Goal: Information Seeking & Learning: Learn about a topic

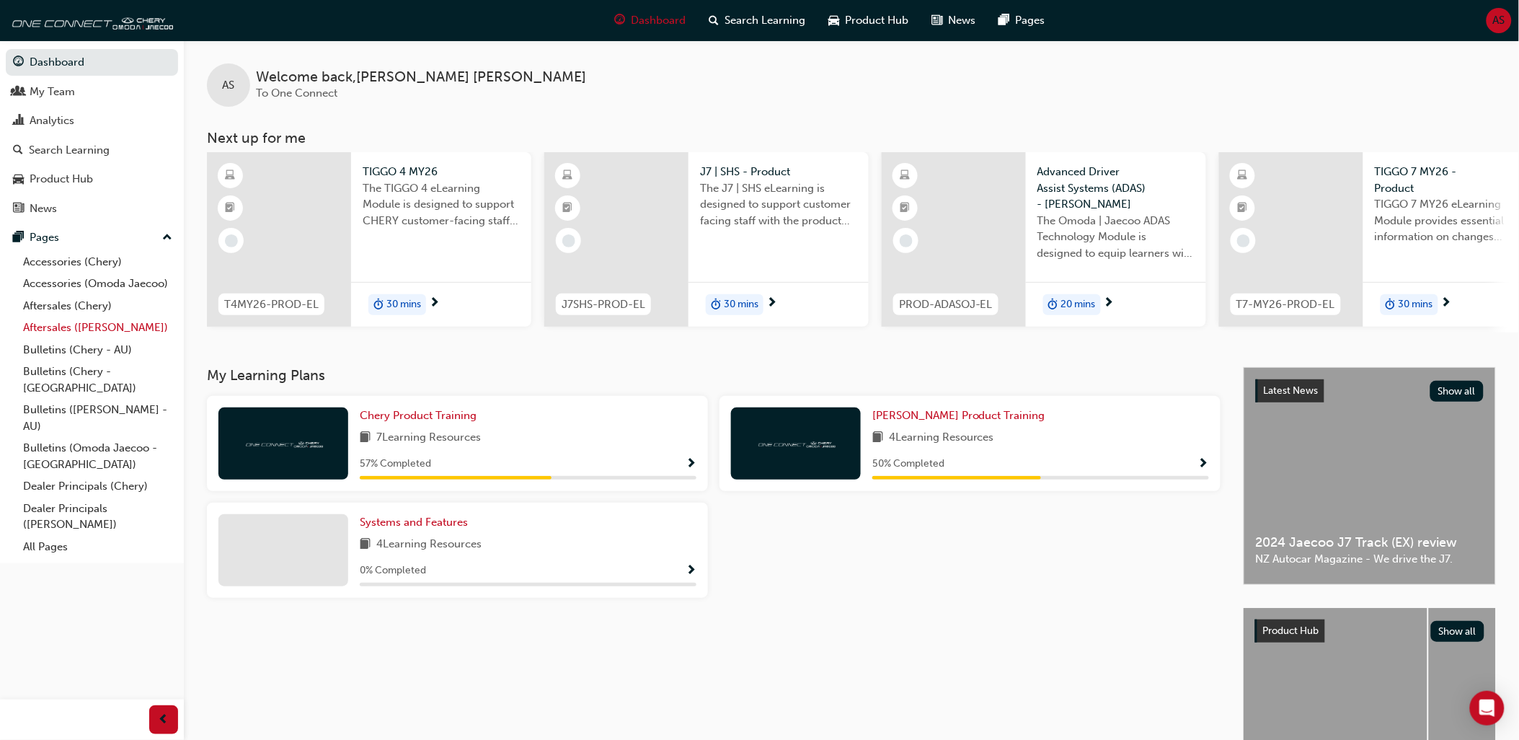
click at [115, 334] on link "Aftersales ([PERSON_NAME])" at bounding box center [97, 327] width 161 height 22
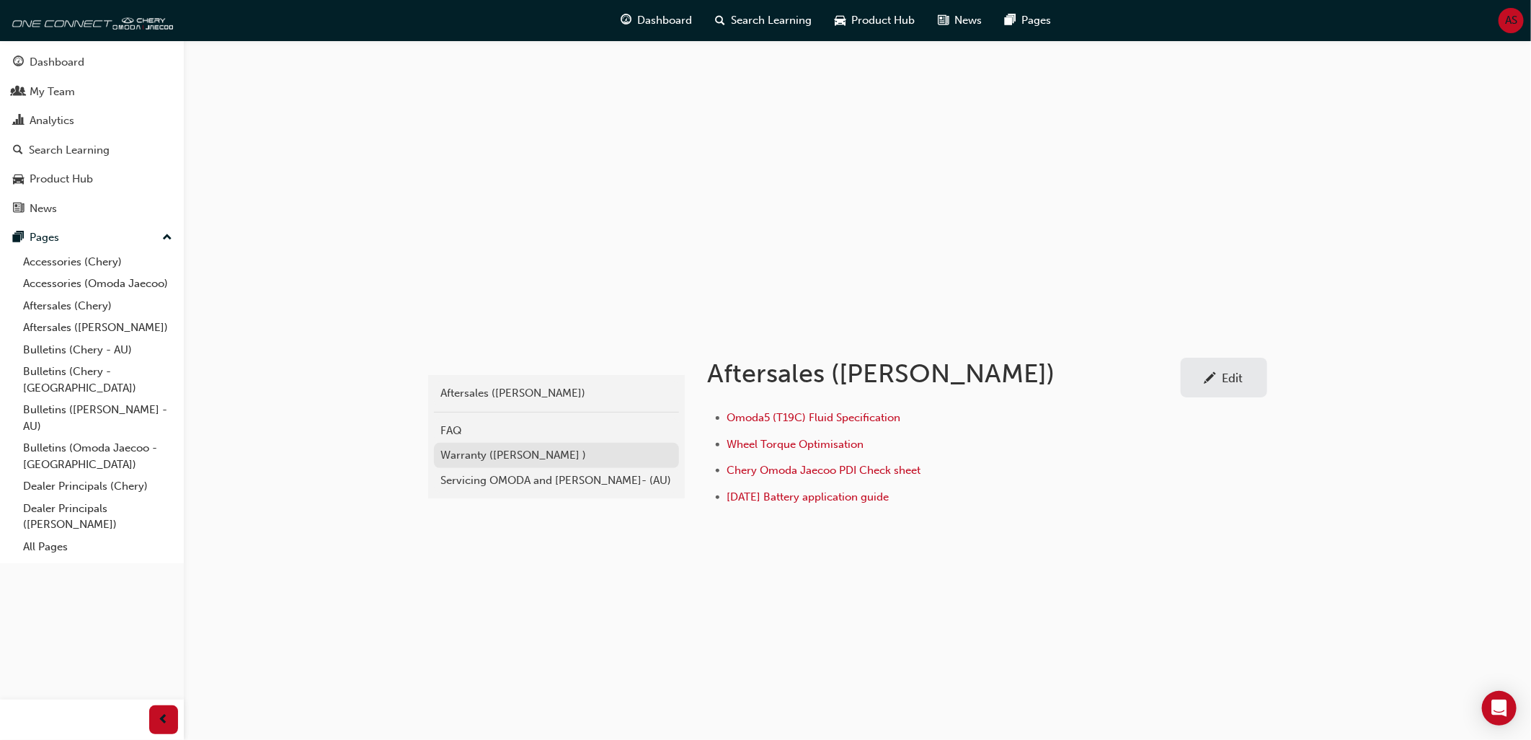
click at [484, 462] on div "Warranty ([PERSON_NAME] )" at bounding box center [556, 455] width 231 height 17
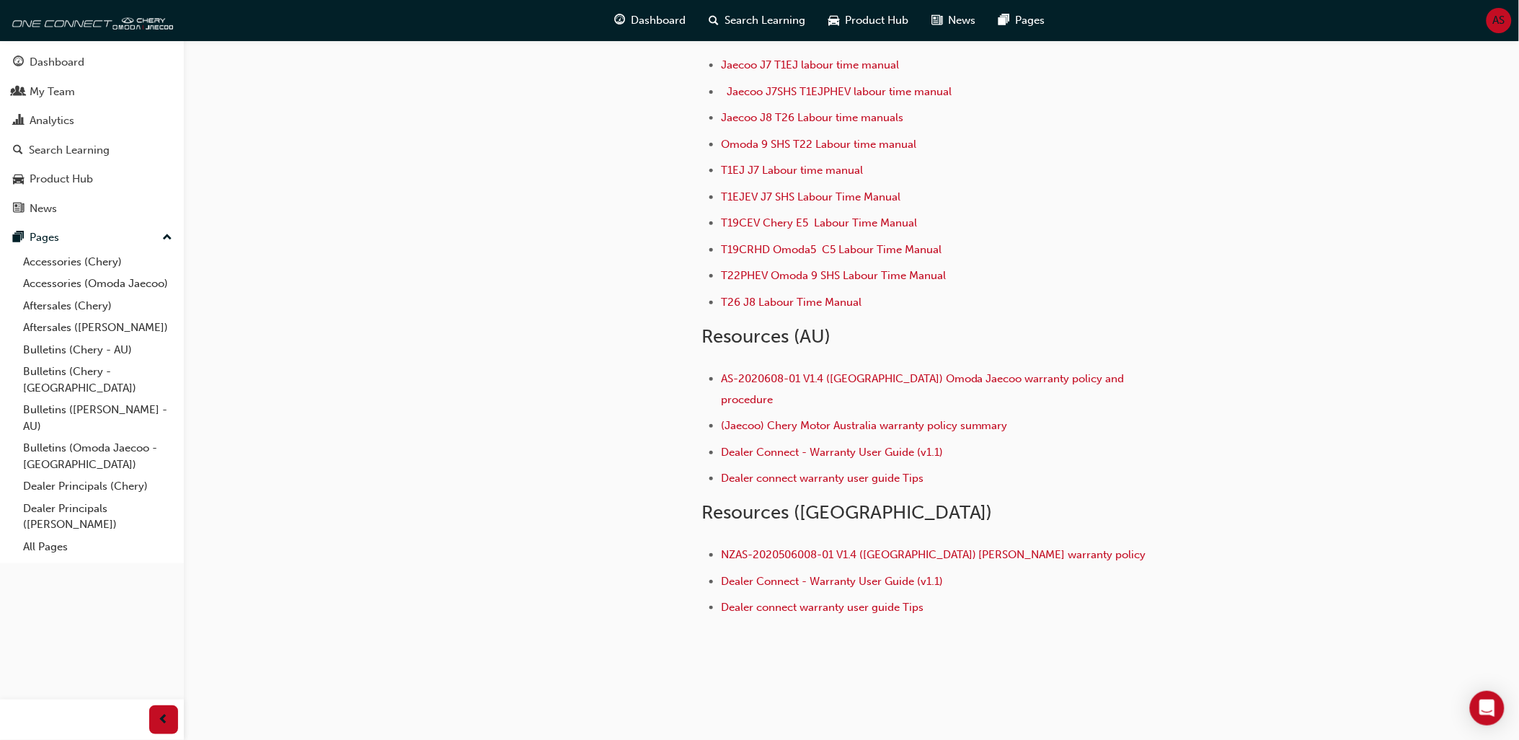
scroll to position [128, 0]
click at [74, 542] on link "All Pages" at bounding box center [97, 547] width 161 height 22
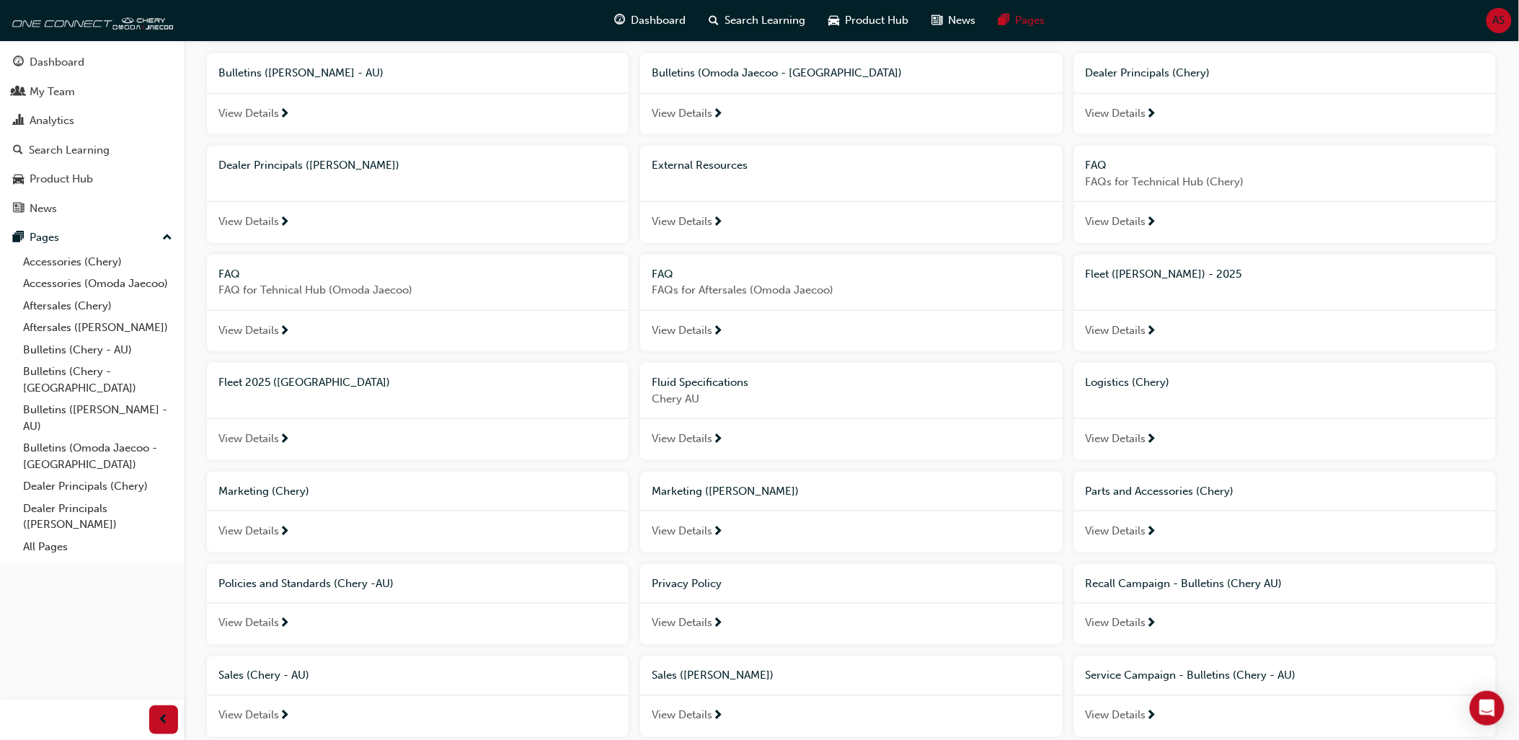
scroll to position [400, 0]
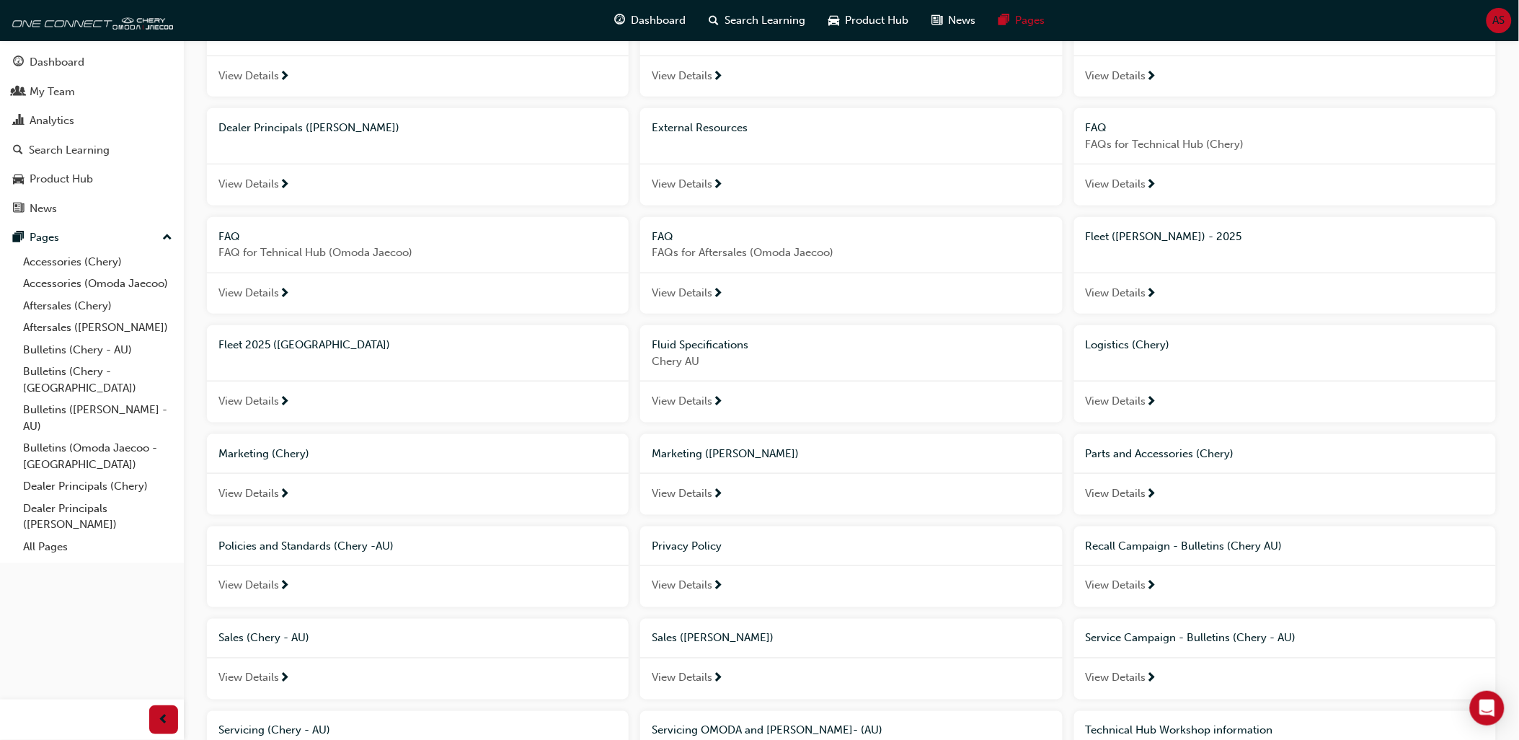
click at [1112, 460] on span "Parts and Accessories (Chery)" at bounding box center [1160, 453] width 149 height 13
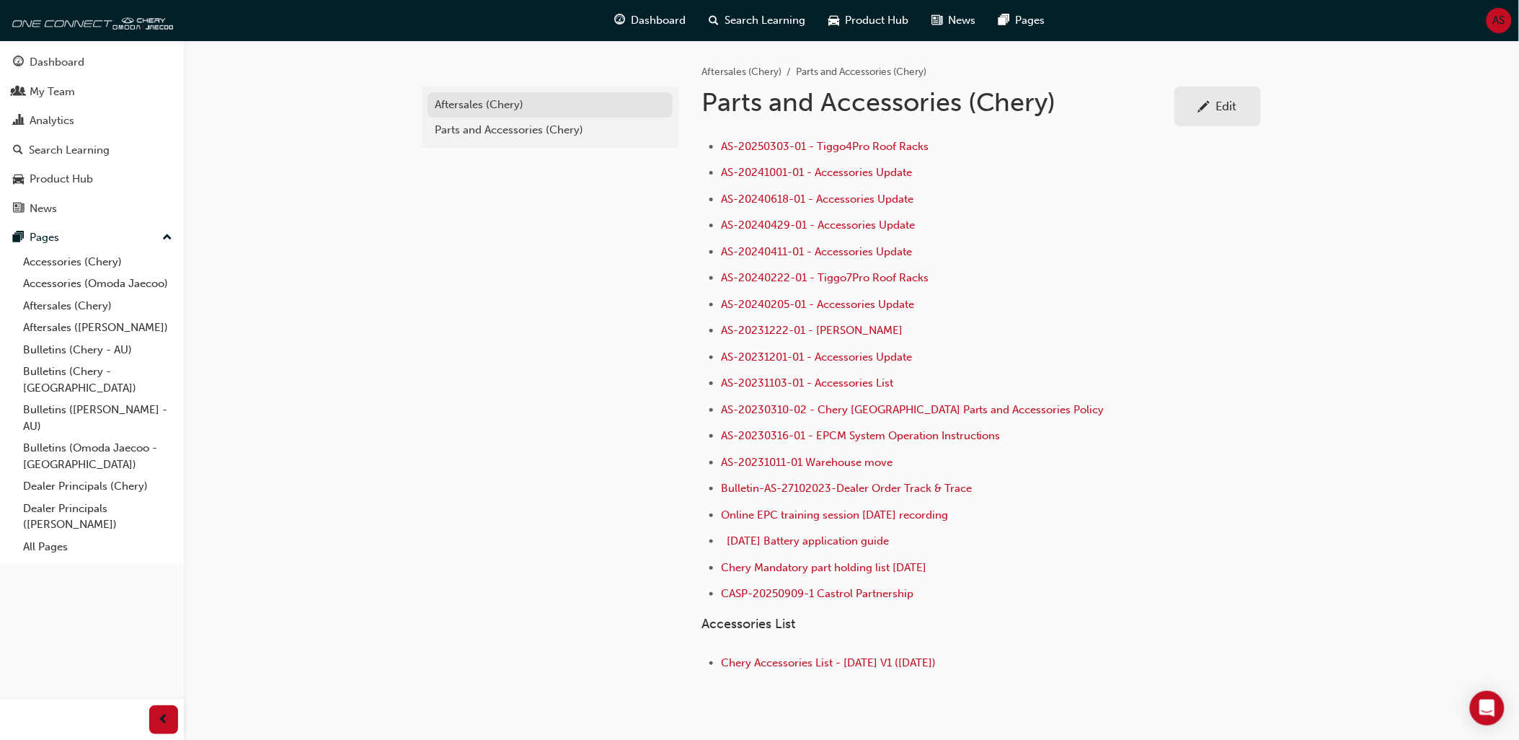
click at [481, 105] on div "Aftersales (Chery)" at bounding box center [550, 105] width 231 height 17
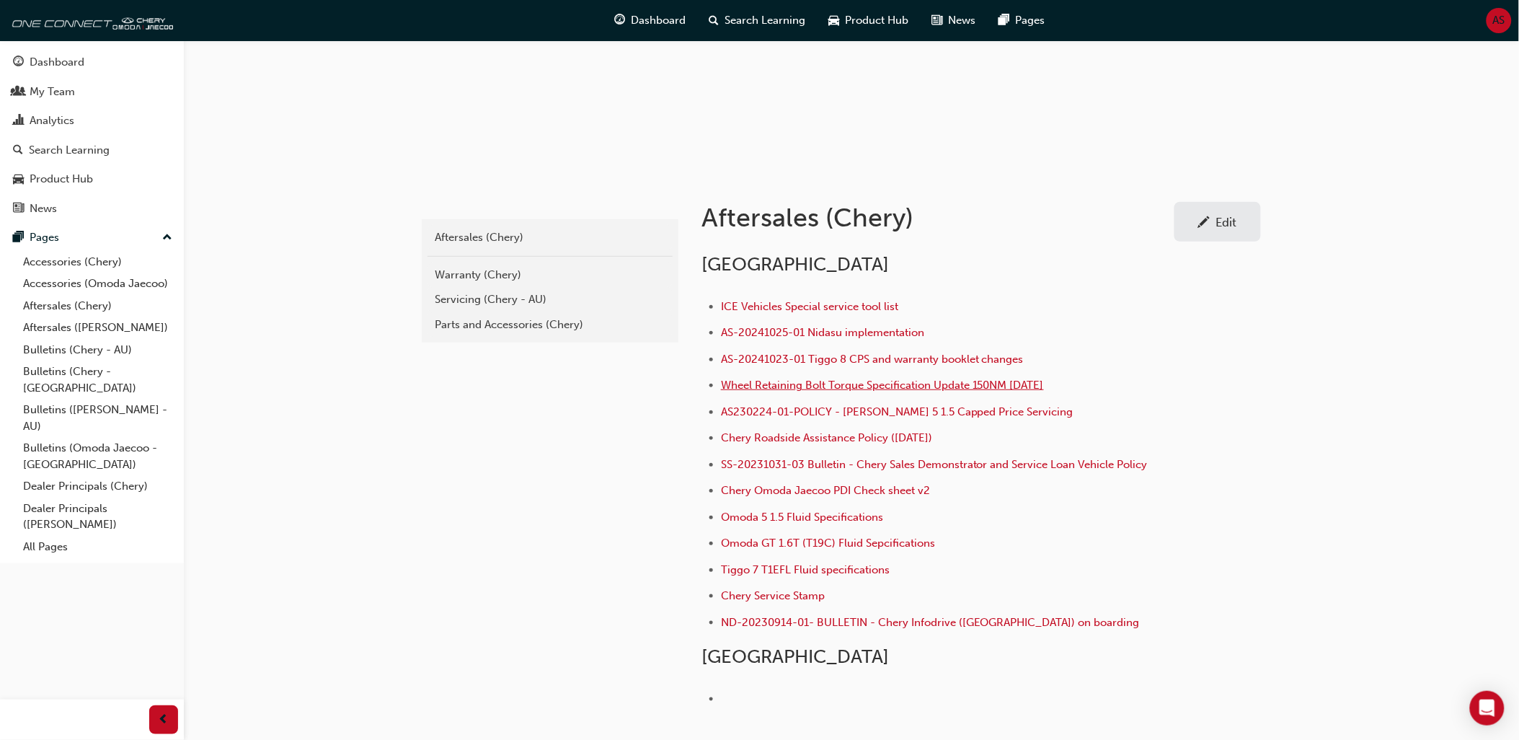
scroll to position [160, 0]
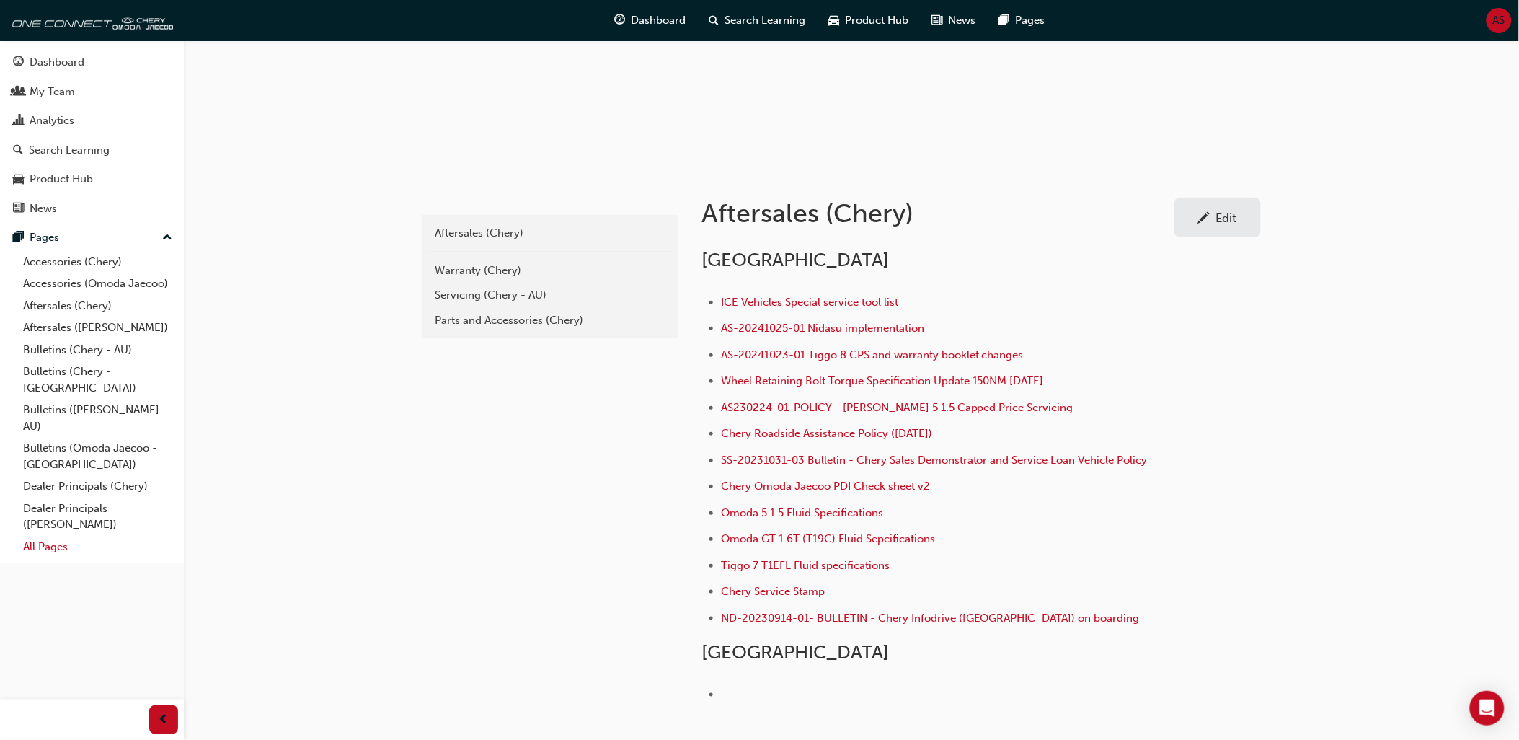
click at [63, 536] on link "All Pages" at bounding box center [97, 547] width 161 height 22
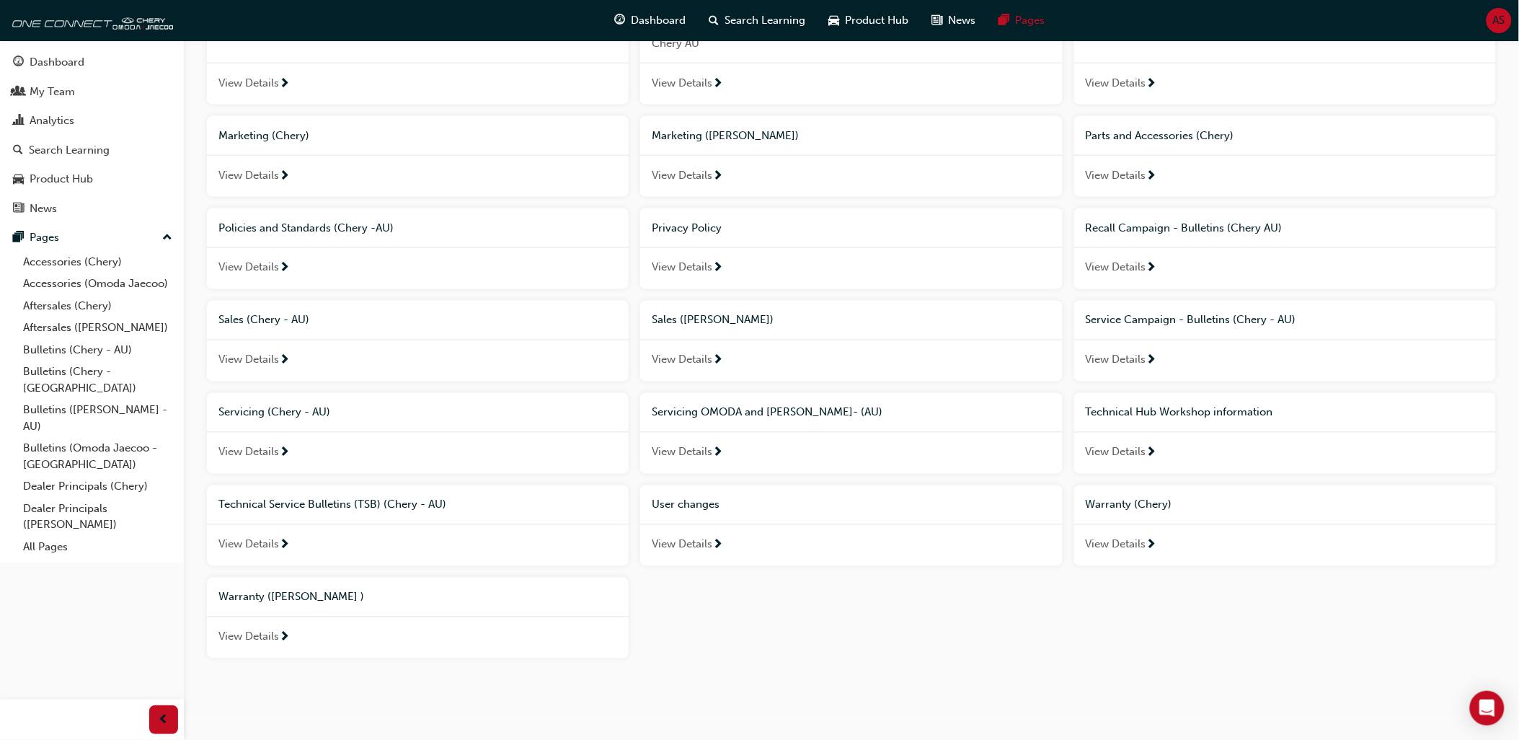
scroll to position [721, 0]
click at [1117, 550] on span "View Details" at bounding box center [1116, 541] width 61 height 17
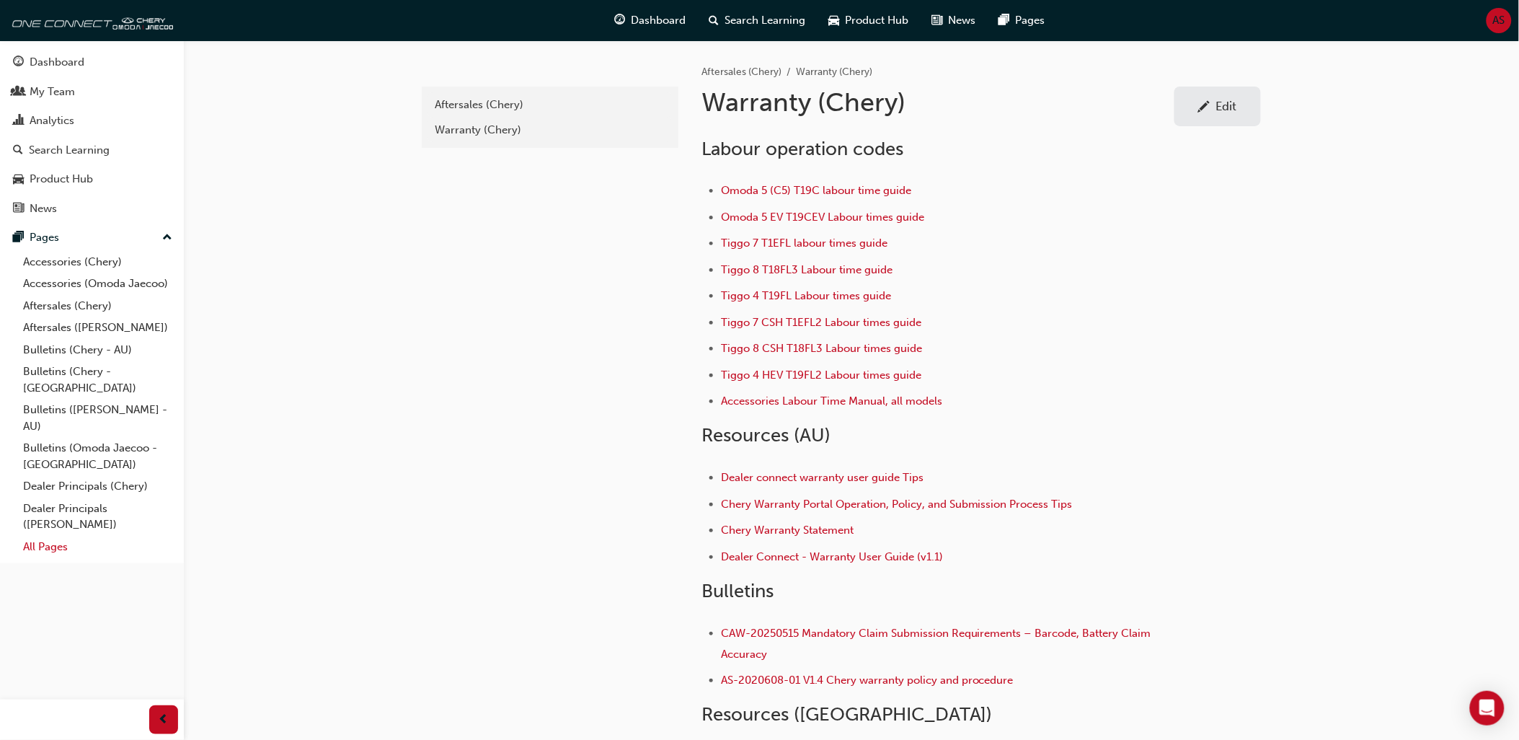
click at [60, 541] on link "All Pages" at bounding box center [97, 547] width 161 height 22
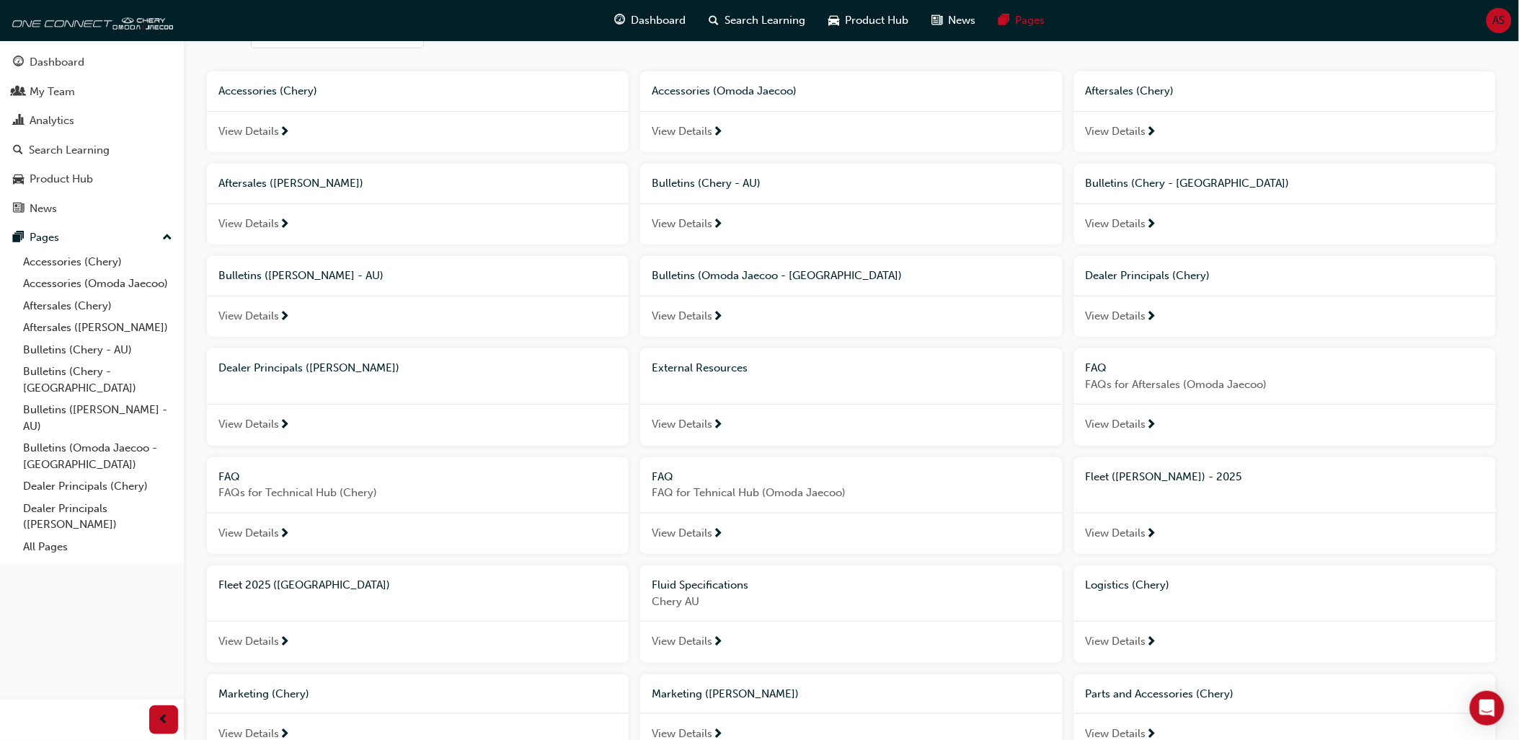
scroll to position [240, 0]
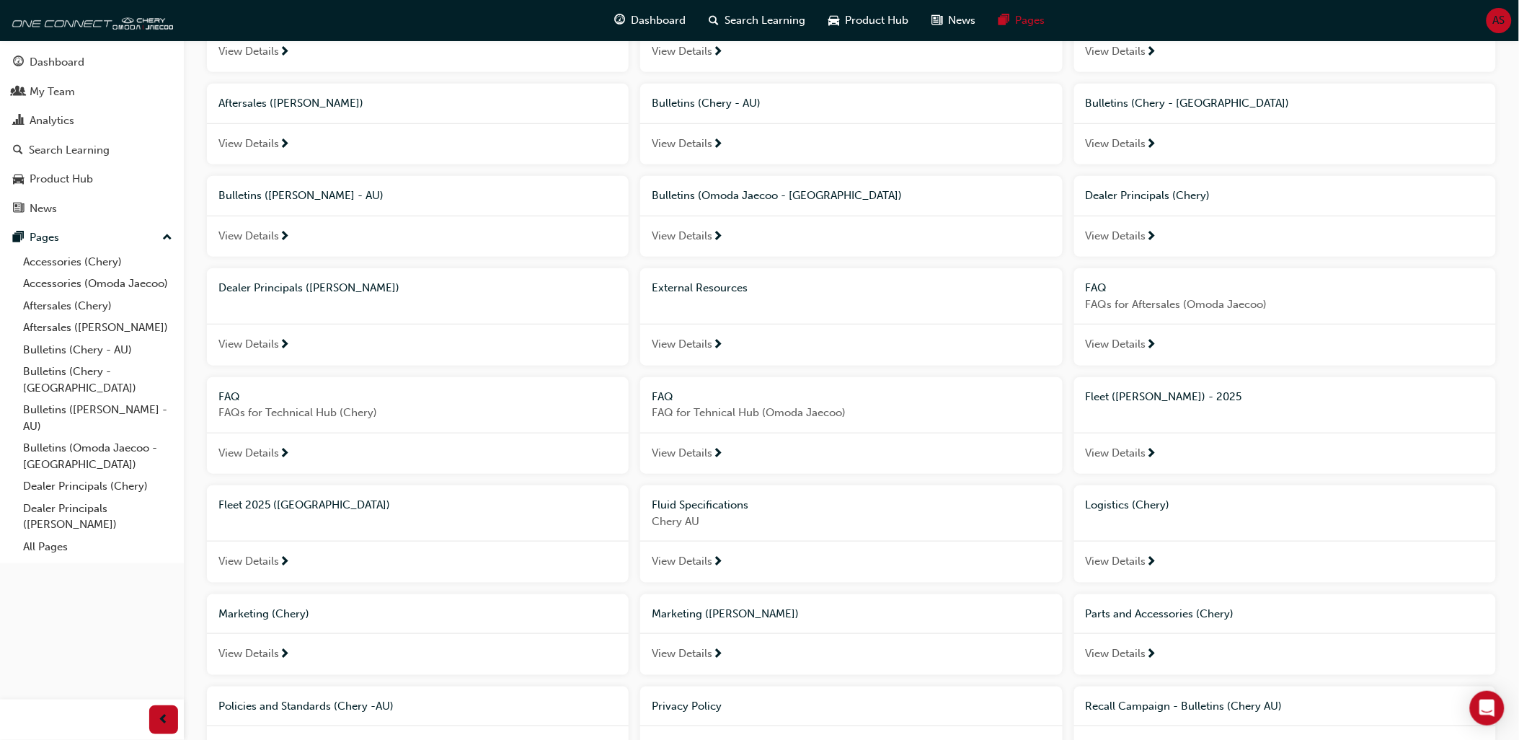
click at [1205, 616] on span "Parts and Accessories (Chery)" at bounding box center [1160, 613] width 149 height 13
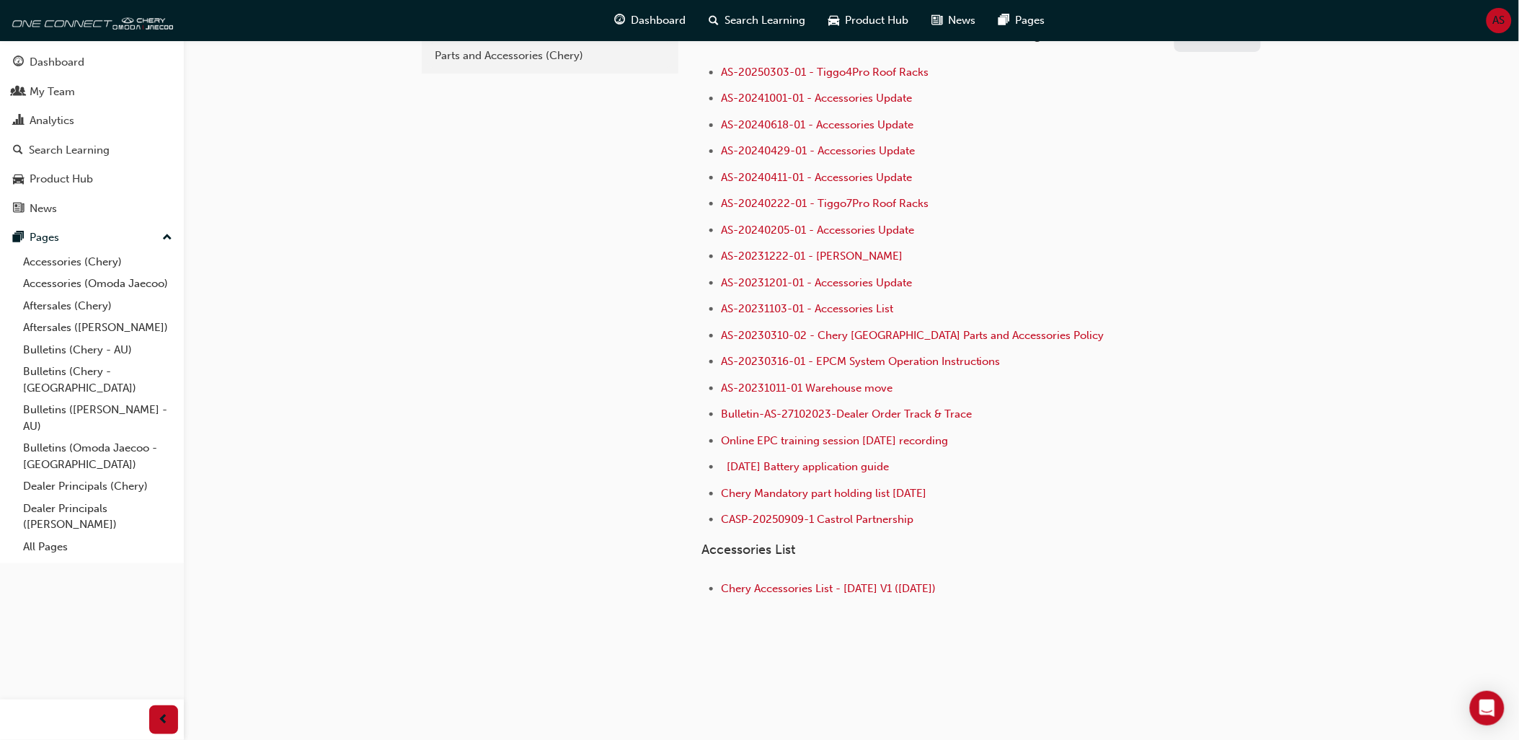
scroll to position [1, 0]
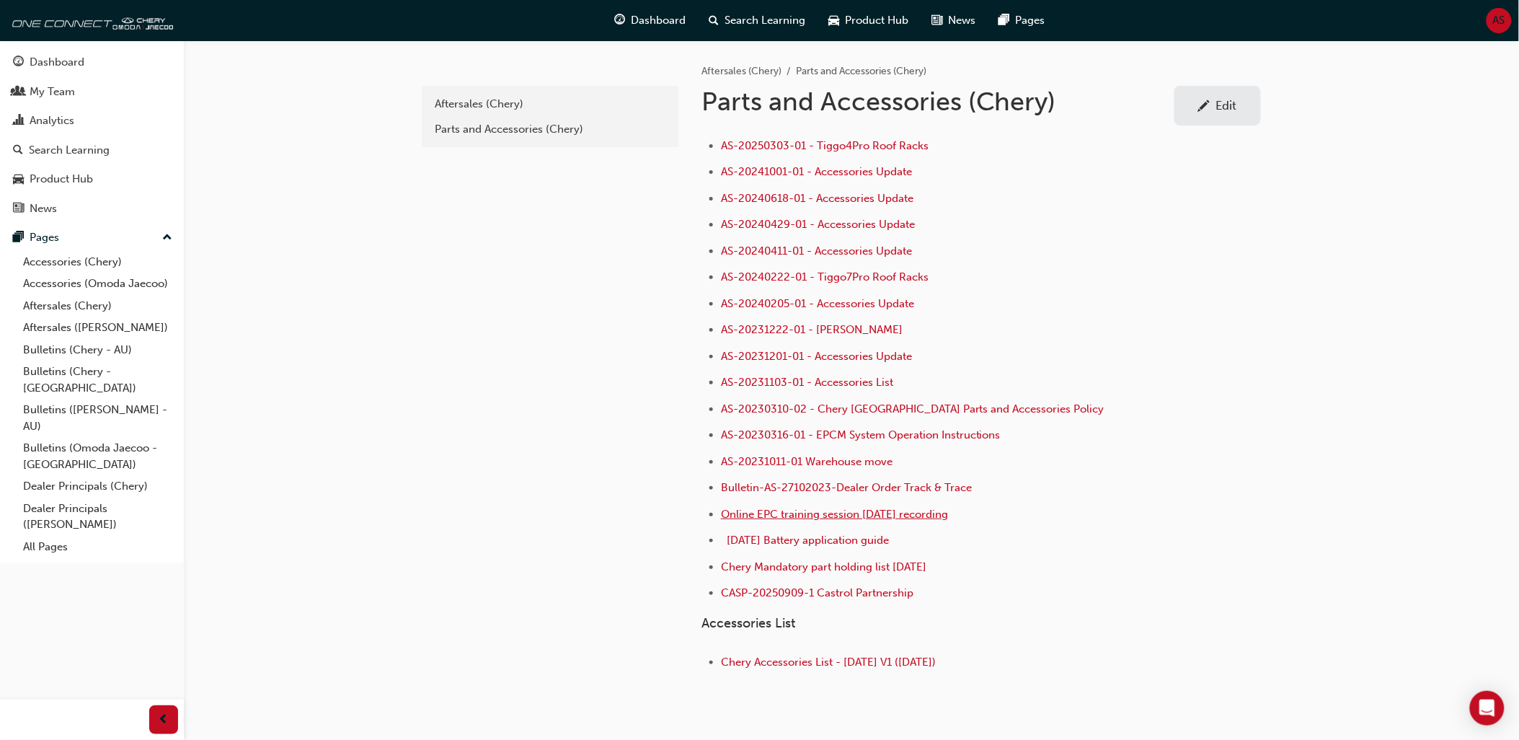
click at [819, 521] on span "Online EPC training session [DATE] recording" at bounding box center [834, 514] width 227 height 13
